Goal: Information Seeking & Learning: Learn about a topic

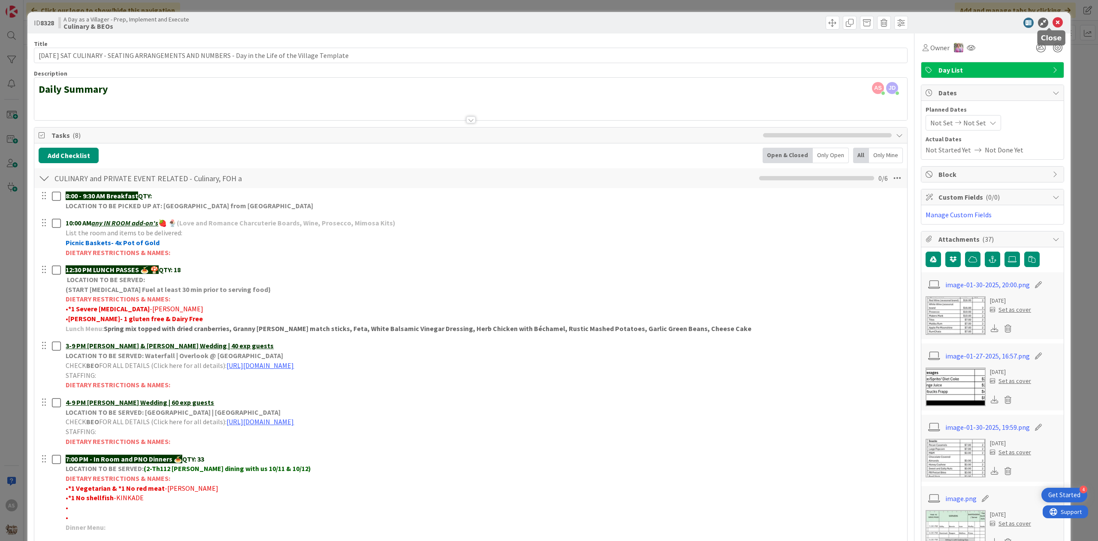
click at [1053, 18] on icon at bounding box center [1058, 23] width 10 height 10
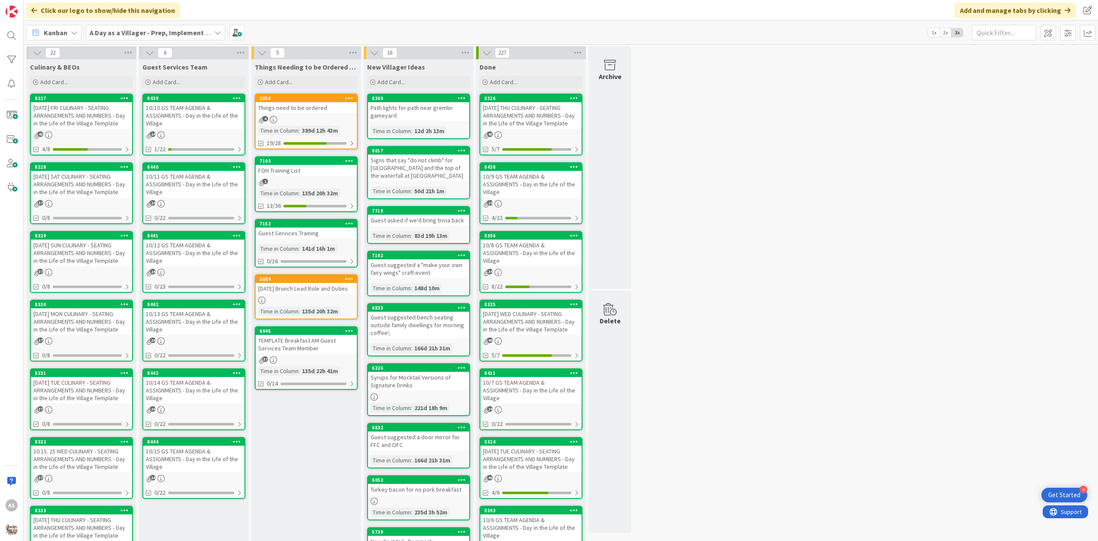
click at [96, 269] on div "37" at bounding box center [81, 272] width 101 height 7
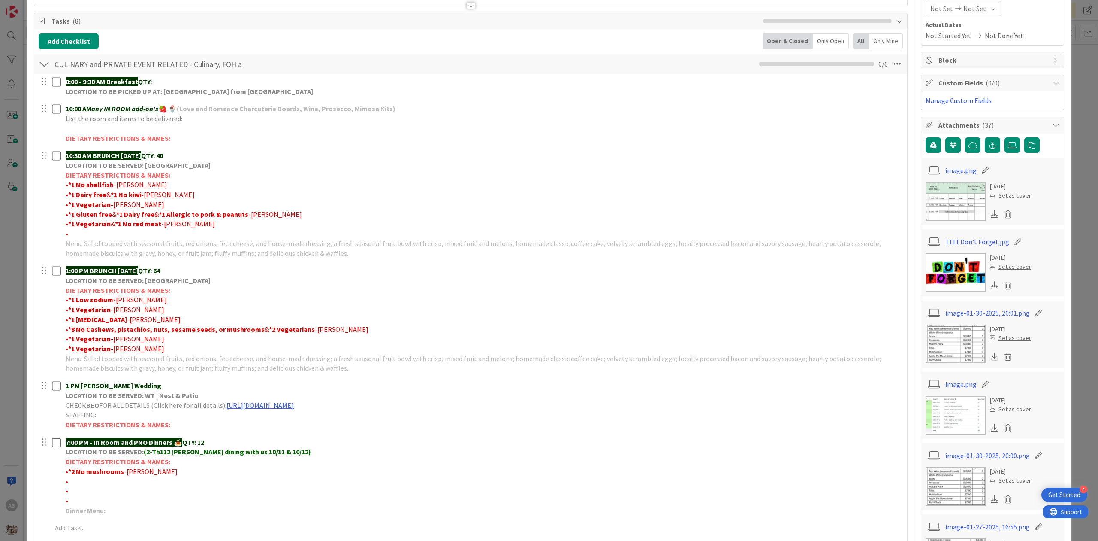
scroll to position [172, 0]
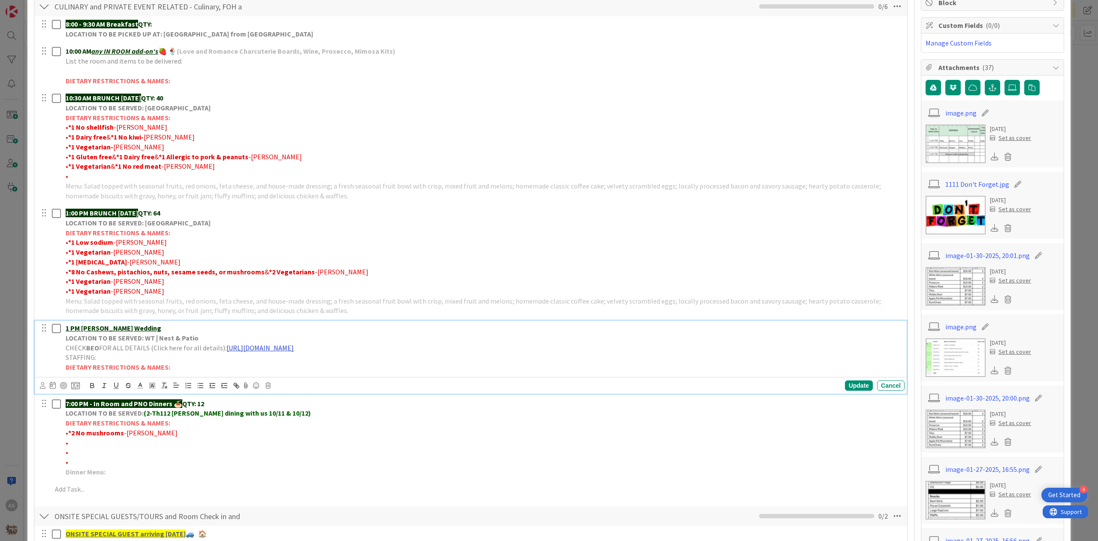
click at [294, 347] on link "[URL][DOMAIN_NAME]" at bounding box center [260, 347] width 67 height 9
click at [354, 363] on link "[URL][DOMAIN_NAME]" at bounding box center [329, 364] width 59 height 11
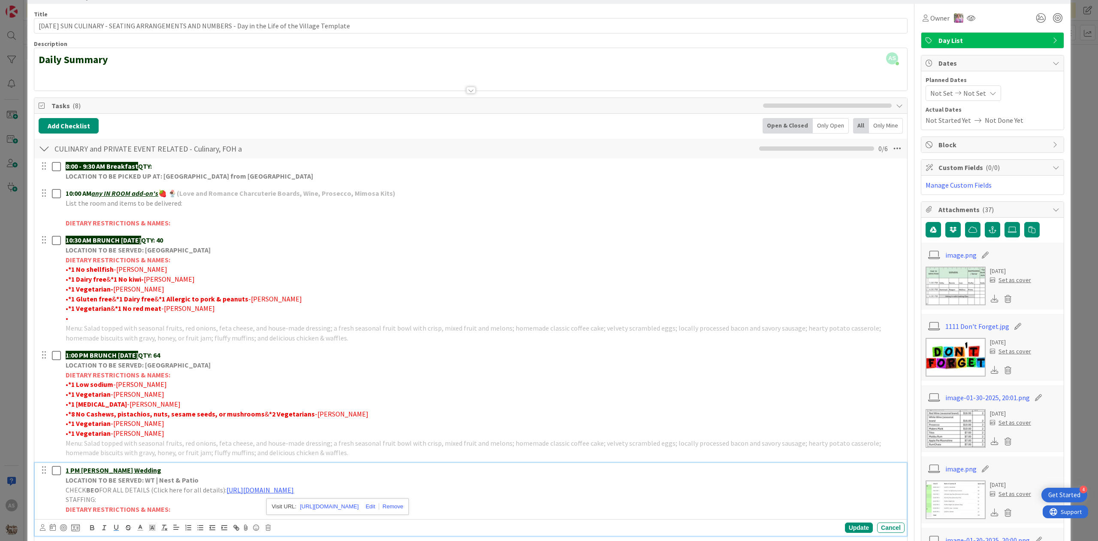
scroll to position [0, 0]
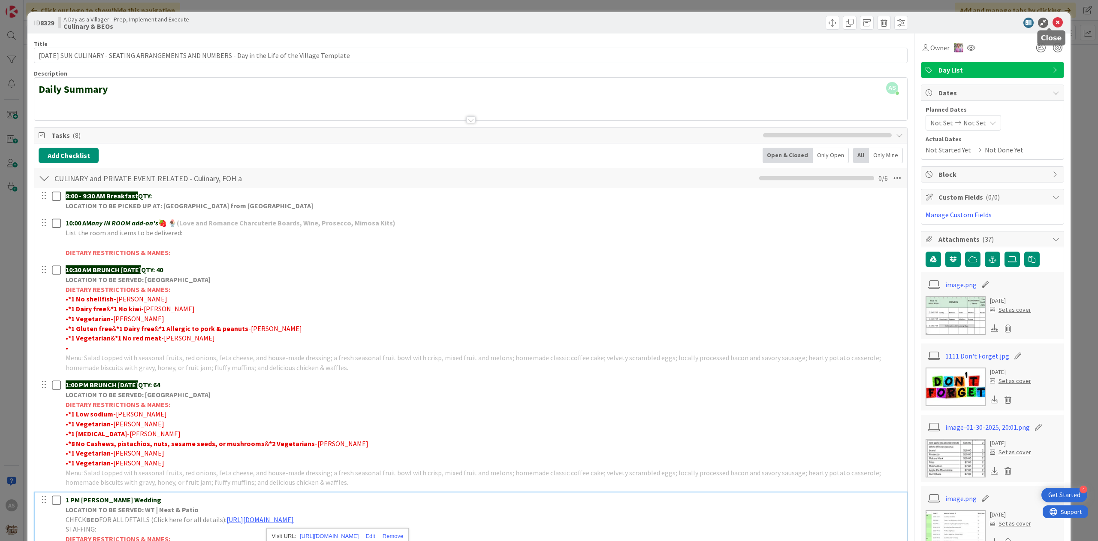
click at [1053, 25] on icon at bounding box center [1058, 23] width 10 height 10
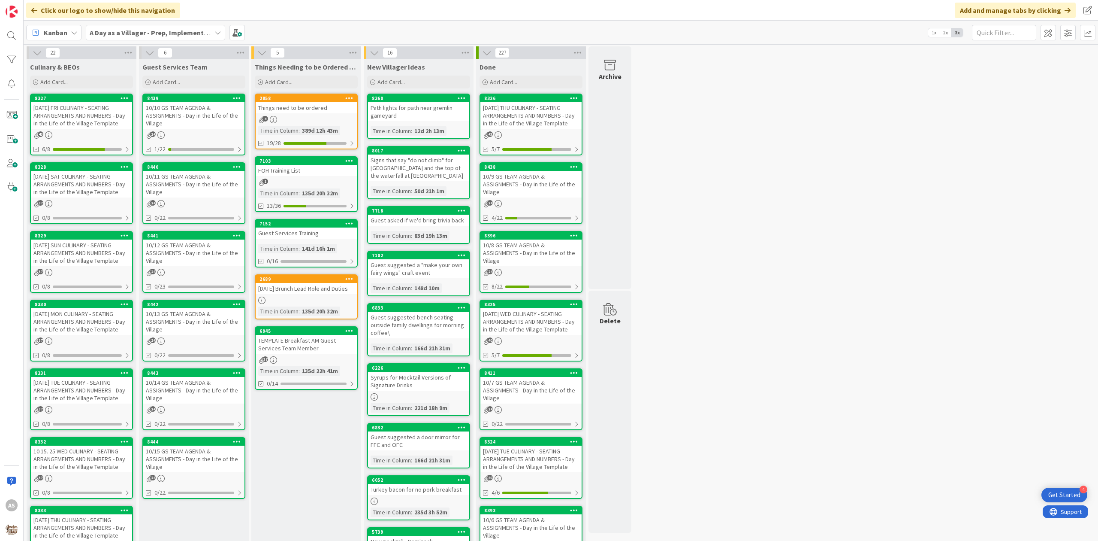
click at [191, 114] on div "10/10 GS TEAM AGENDA & ASSIGNMENTS - Day in the Life of the Village" at bounding box center [193, 115] width 101 height 27
